Goal: Obtain resource: Obtain resource

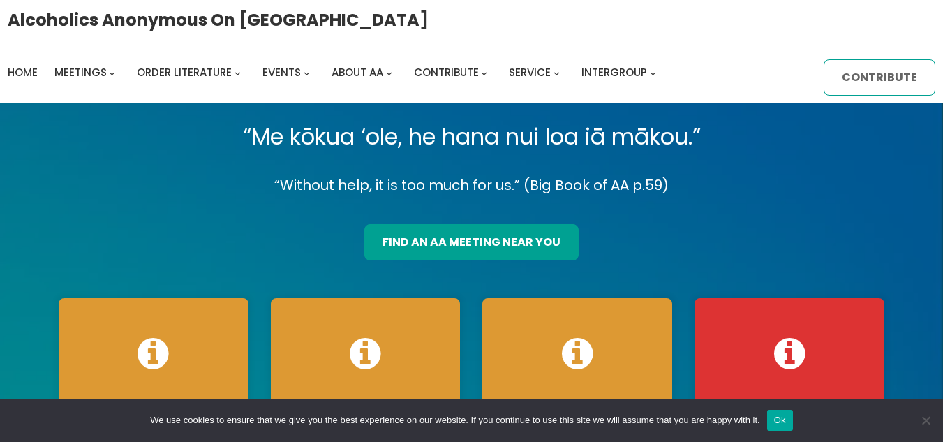
click at [874, 77] on link "Contribute" at bounding box center [880, 77] width 112 height 36
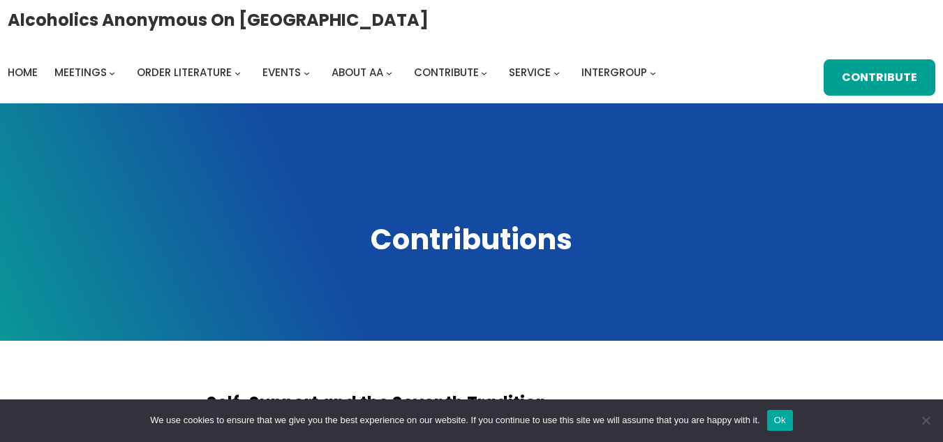
click at [776, 422] on button "Ok" at bounding box center [780, 420] width 26 height 21
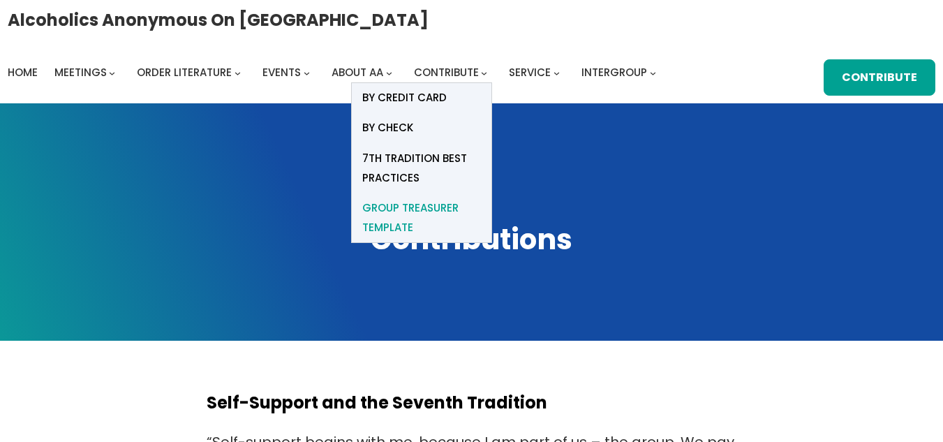
click at [443, 209] on span "Group Treasurer Template" at bounding box center [421, 217] width 119 height 39
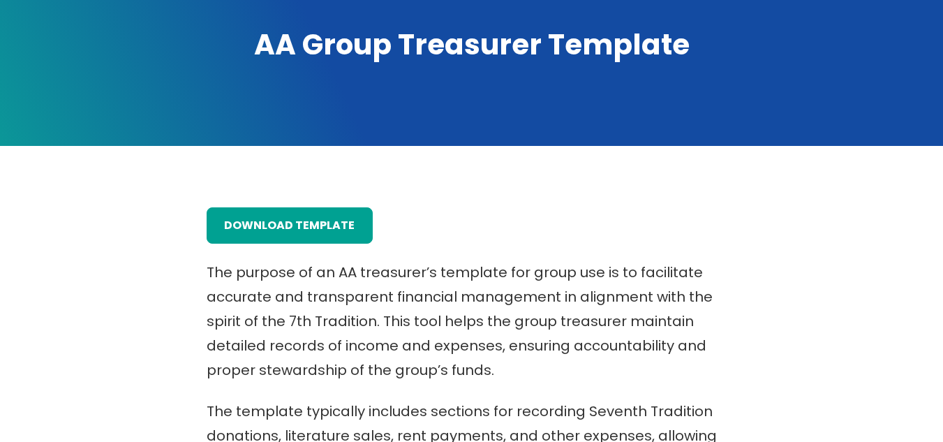
scroll to position [195, 0]
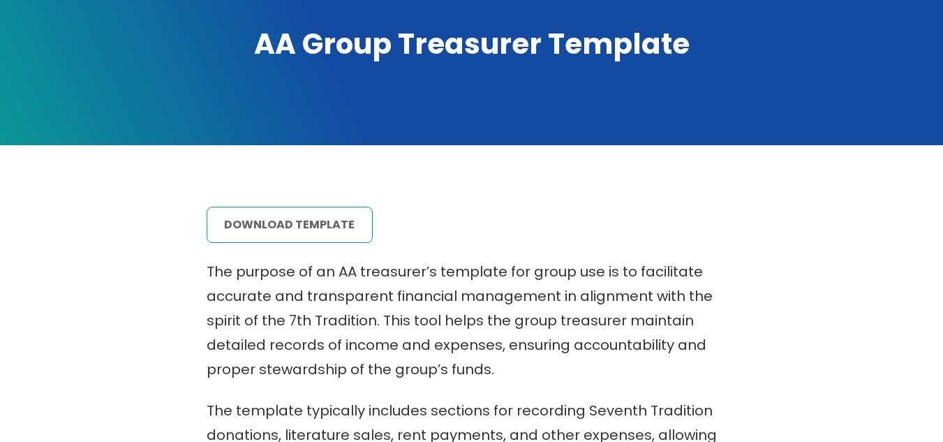
click at [285, 228] on link "download template" at bounding box center [290, 225] width 167 height 36
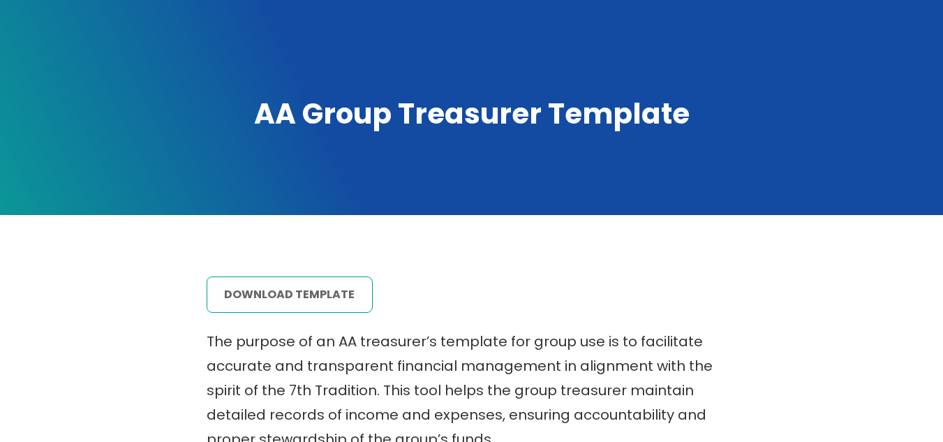
scroll to position [0, 0]
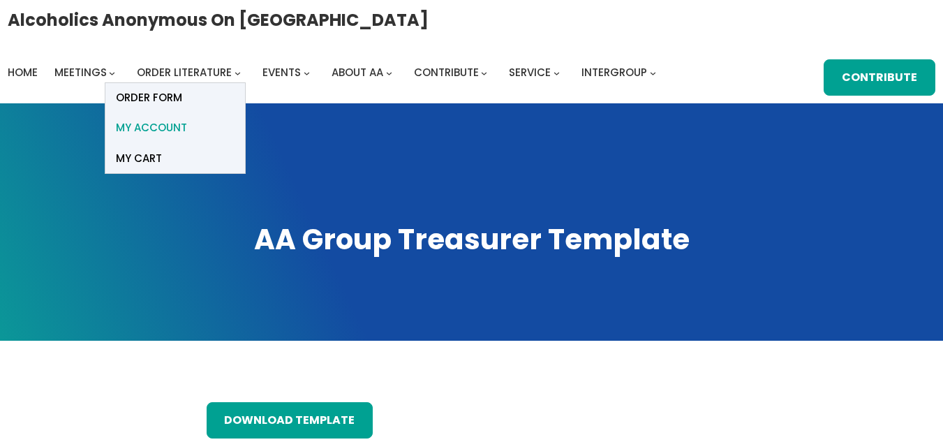
click at [170, 133] on span "My account" at bounding box center [151, 128] width 71 height 20
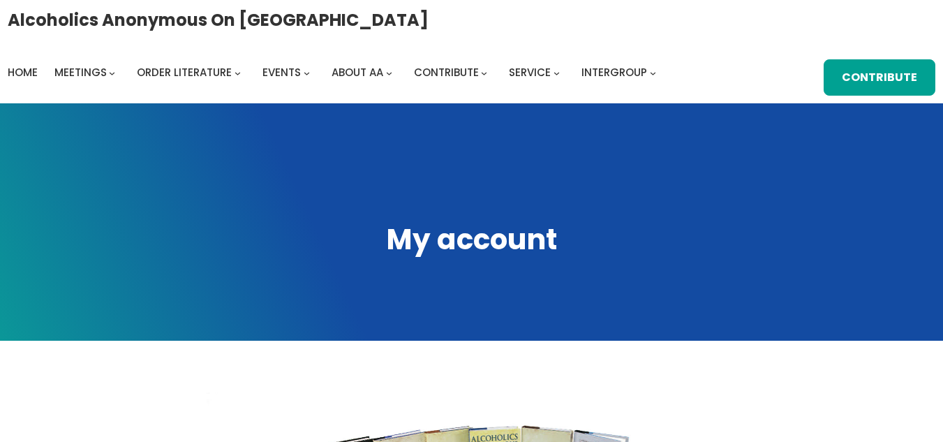
type input "**********"
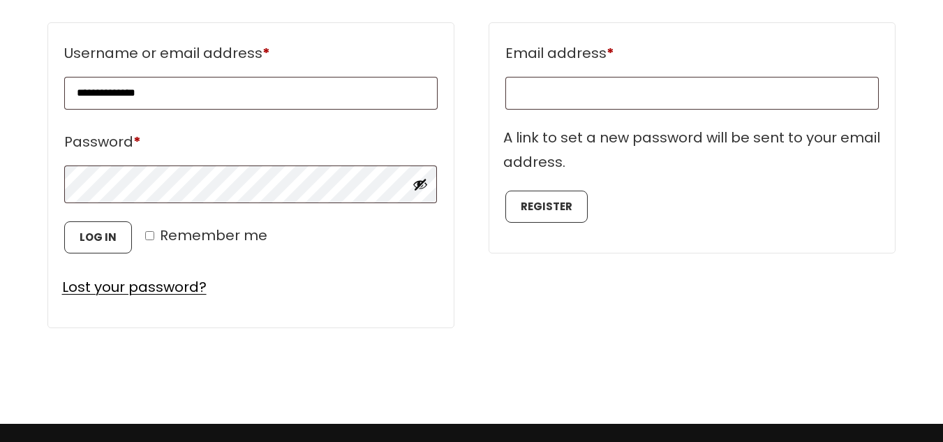
scroll to position [810, 0]
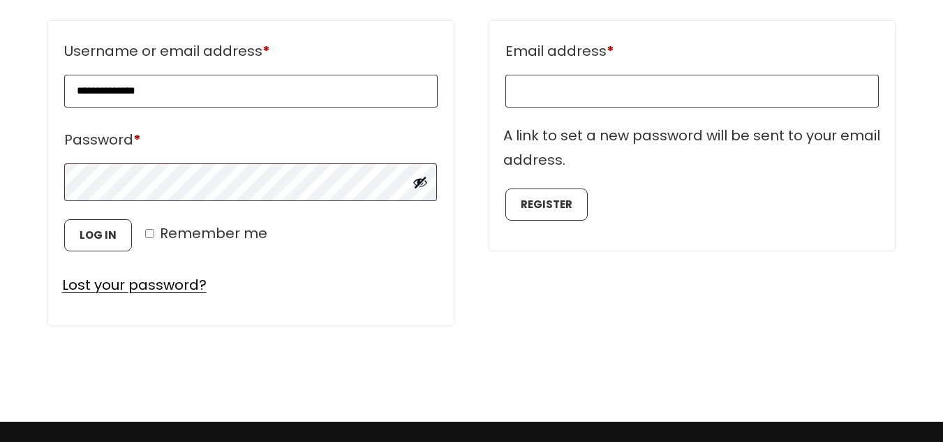
click at [417, 187] on button "Show password" at bounding box center [420, 181] width 15 height 15
click at [89, 244] on button "Log in" at bounding box center [98, 235] width 68 height 32
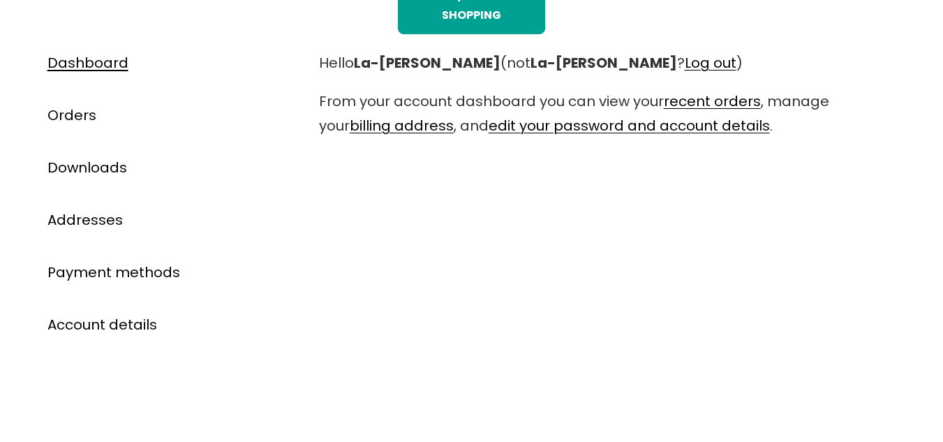
scroll to position [698, 0]
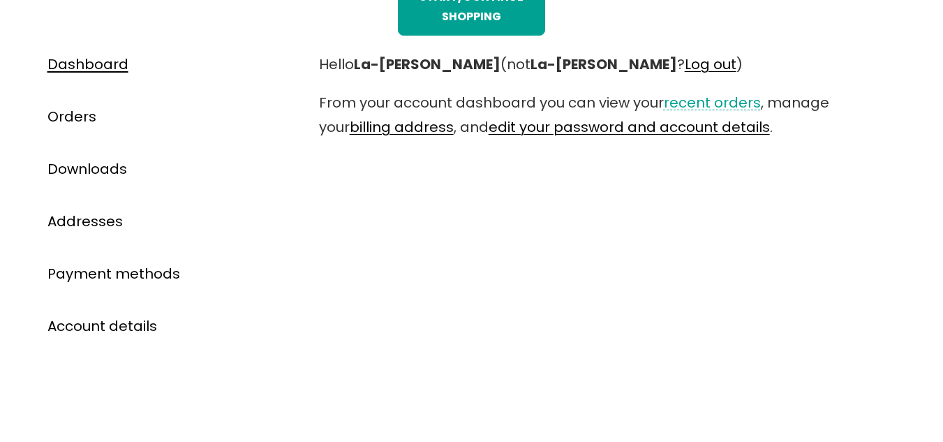
click at [706, 104] on link "recent orders" at bounding box center [712, 103] width 97 height 20
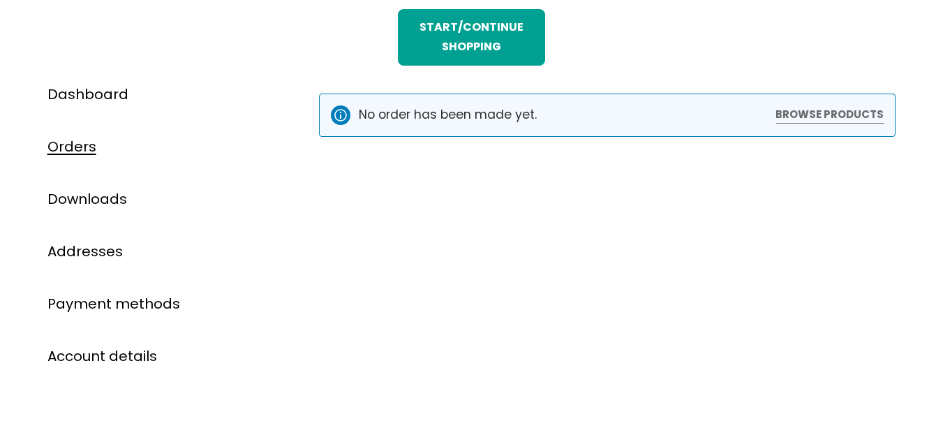
scroll to position [670, 0]
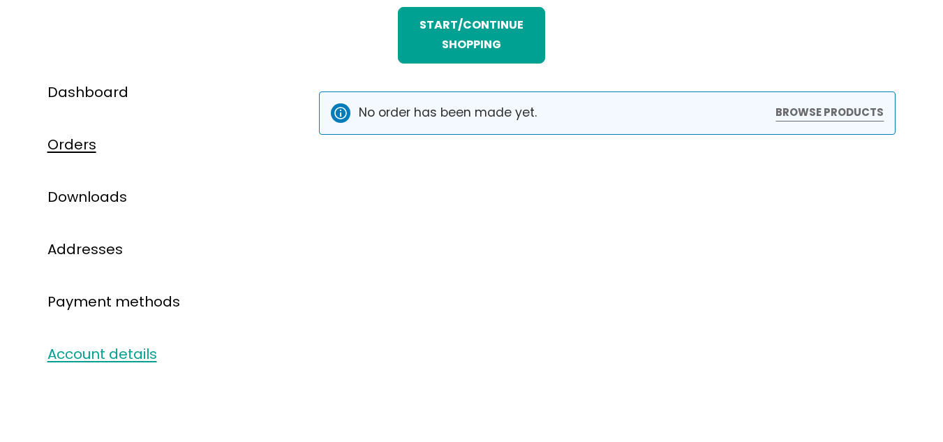
click at [134, 355] on link "Account details" at bounding box center [102, 354] width 110 height 20
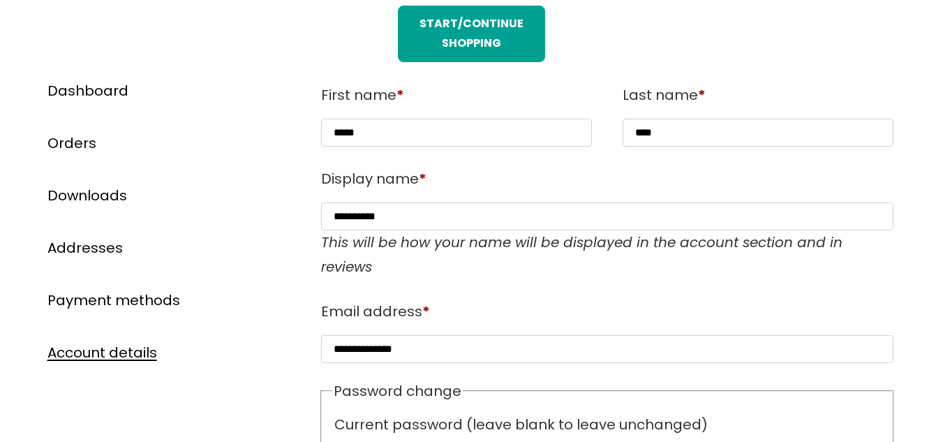
scroll to position [642, 0]
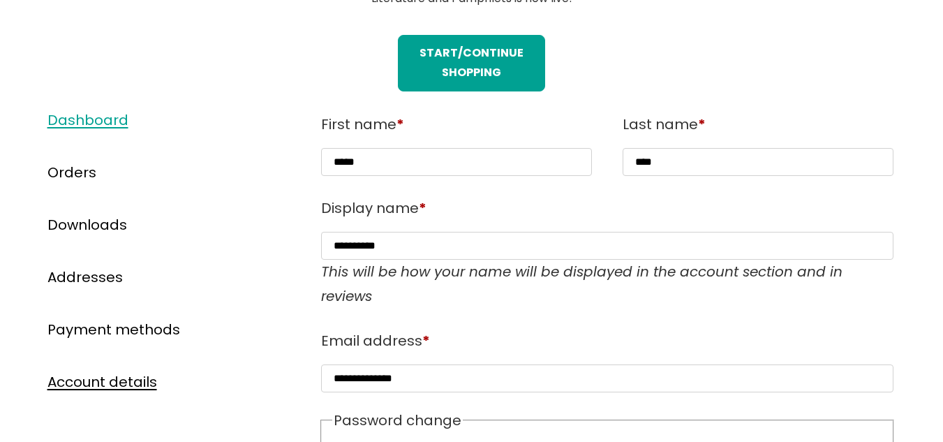
click at [73, 124] on link "Dashboard" at bounding box center [87, 120] width 81 height 20
